Goal: Task Accomplishment & Management: Use online tool/utility

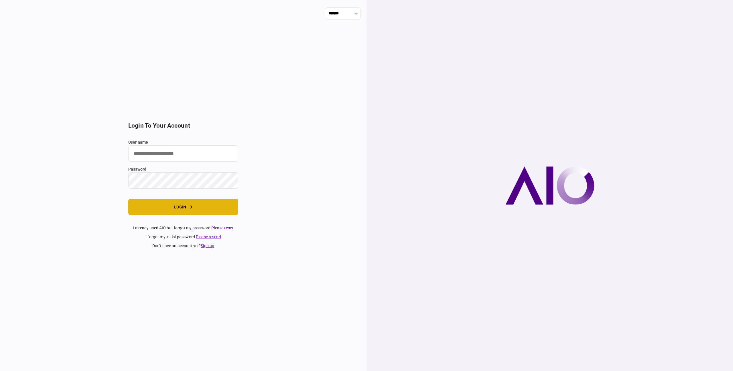
type input "**********"
click at [214, 209] on button "login" at bounding box center [183, 206] width 110 height 16
